Goal: Entertainment & Leisure: Consume media (video, audio)

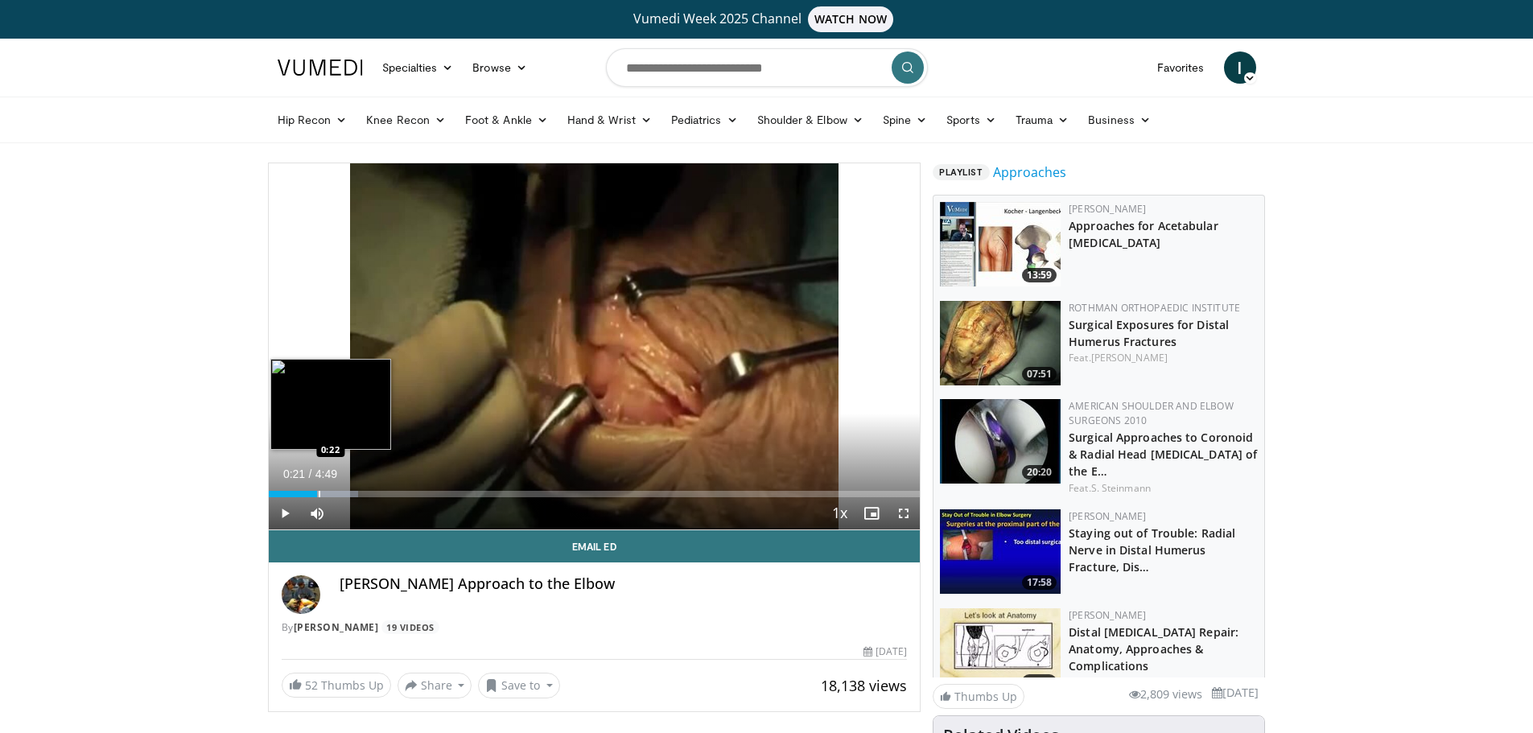
click at [319, 492] on div "Progress Bar" at bounding box center [320, 494] width 2 height 6
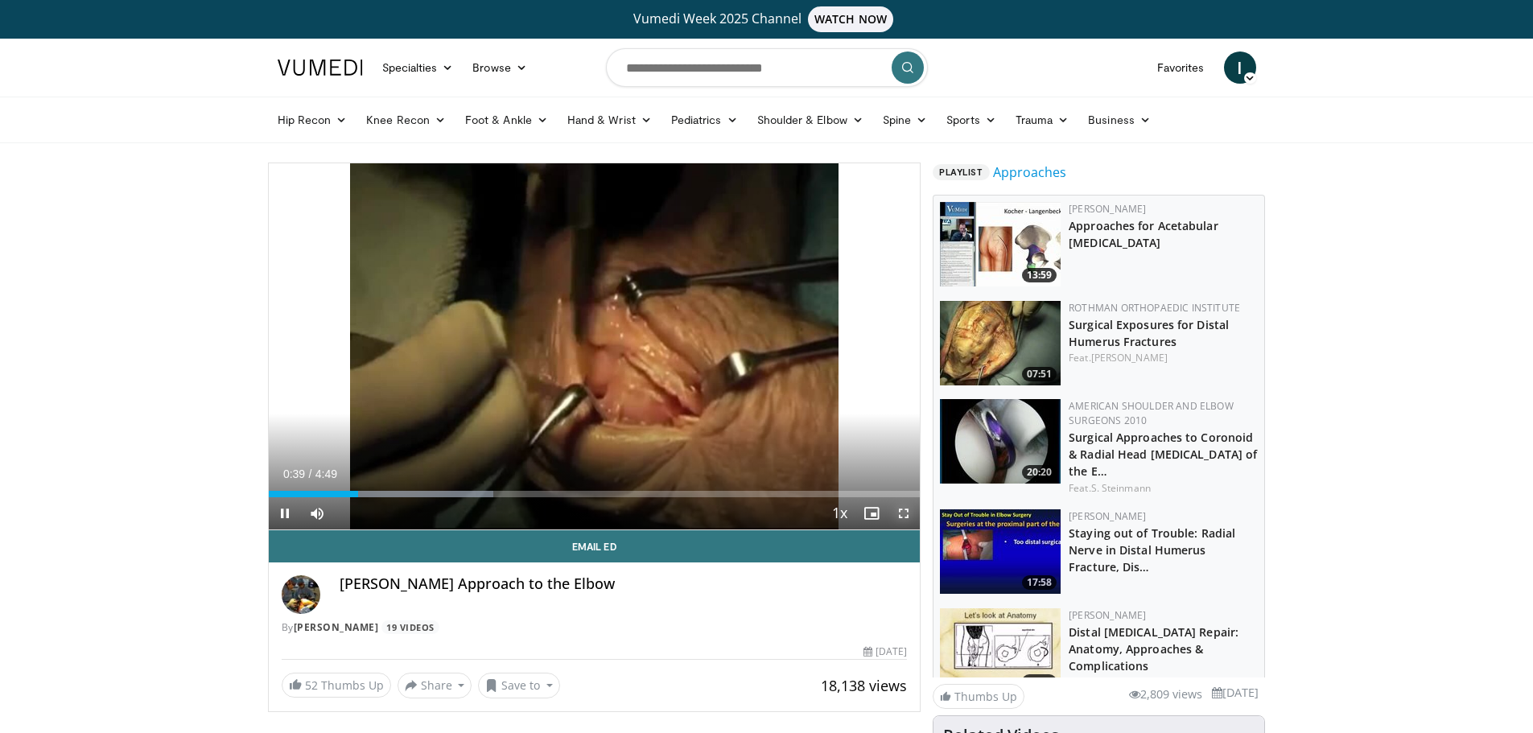
click at [902, 513] on span "Video Player" at bounding box center [904, 513] width 32 height 32
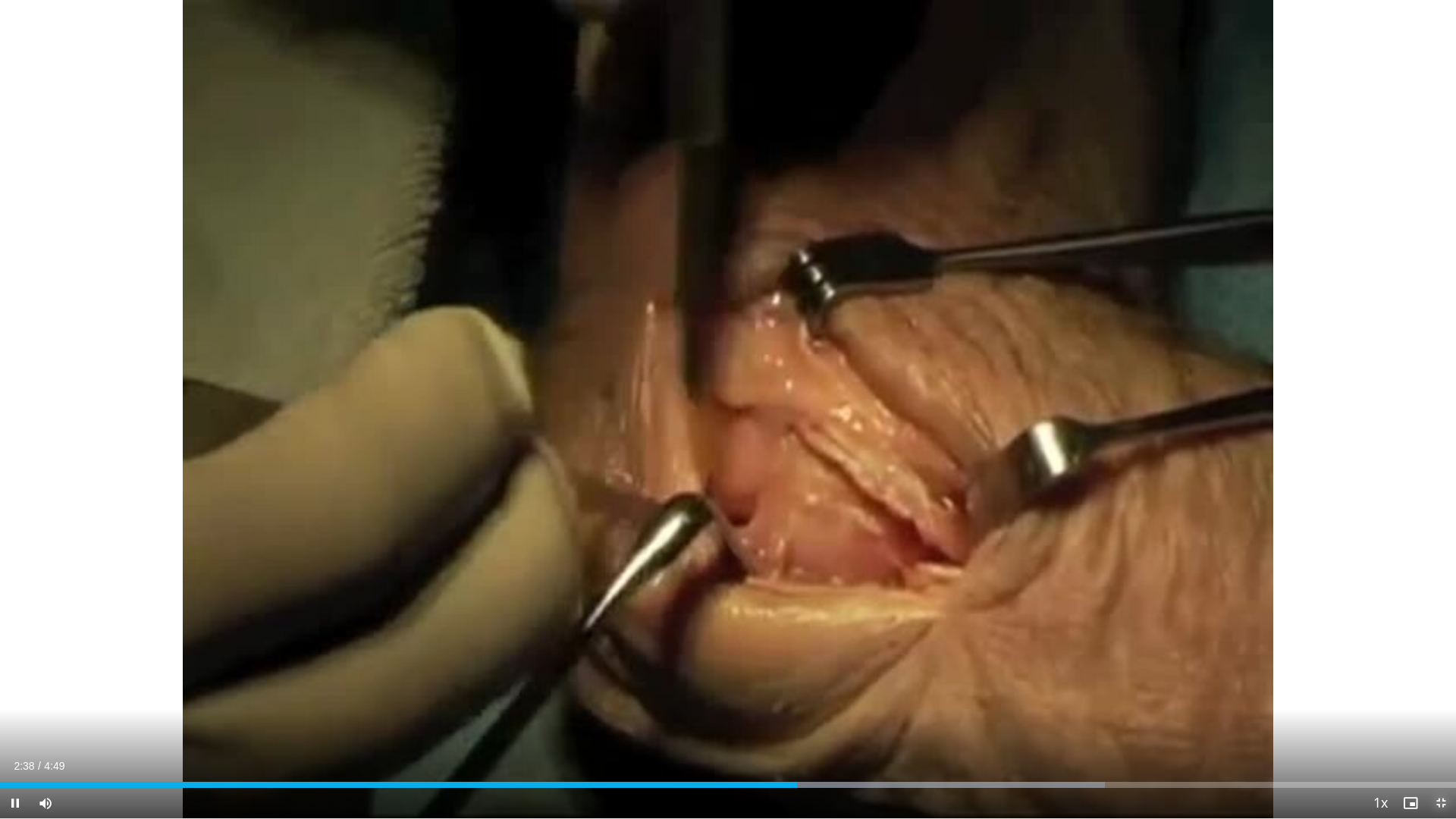
click at [1441, 690] on span "Video Player" at bounding box center [1441, 803] width 30 height 30
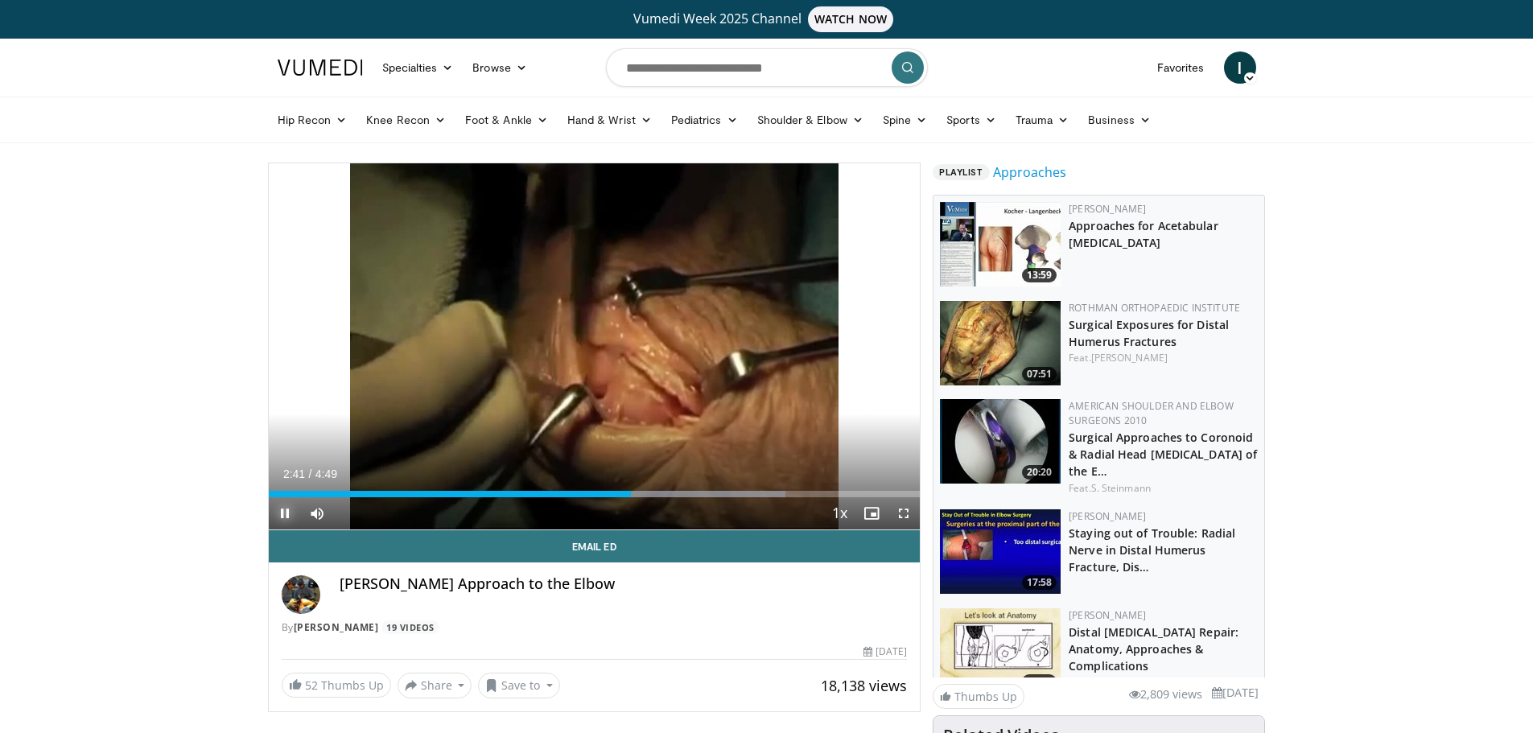
click at [286, 511] on span "Video Player" at bounding box center [285, 513] width 32 height 32
